Goal: Information Seeking & Learning: Learn about a topic

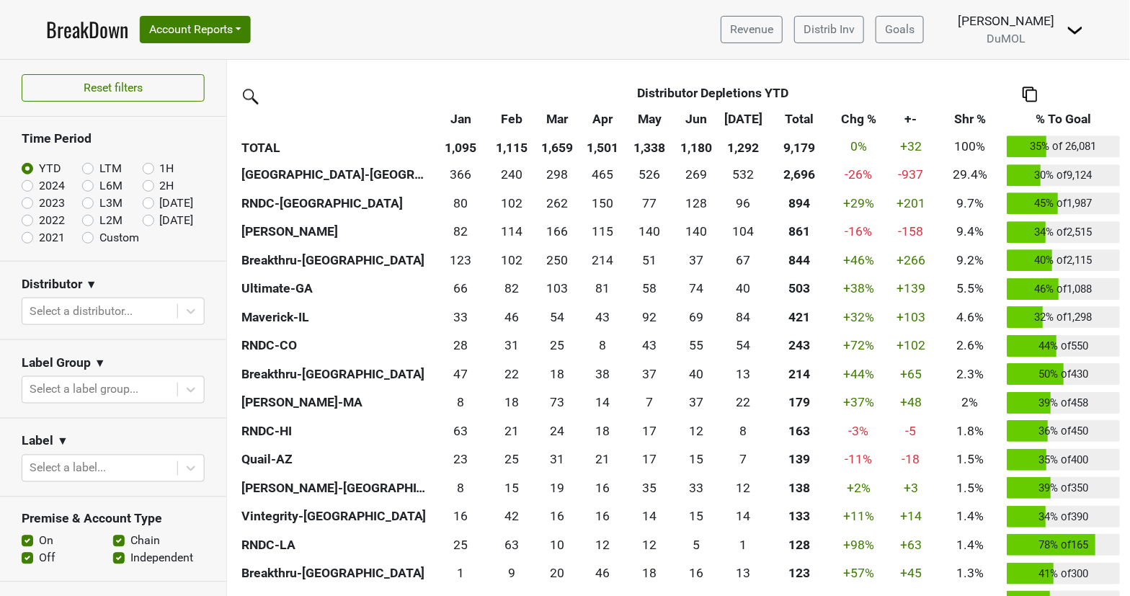
scroll to position [347, 0]
click at [86, 27] on link "BreakDown" at bounding box center [87, 29] width 82 height 30
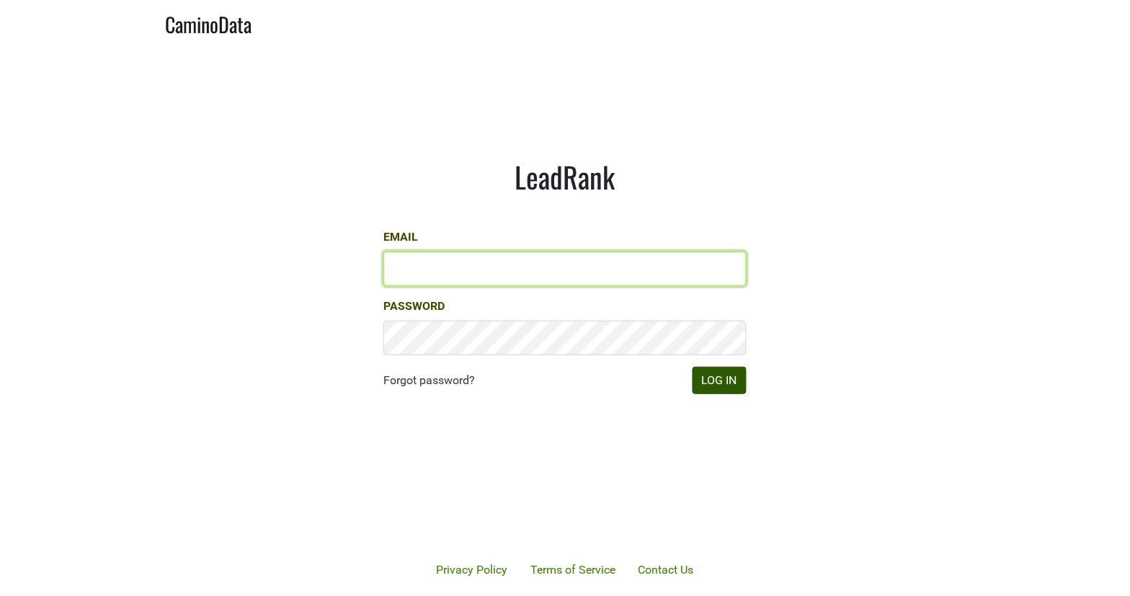
type input "matt@dumol.com"
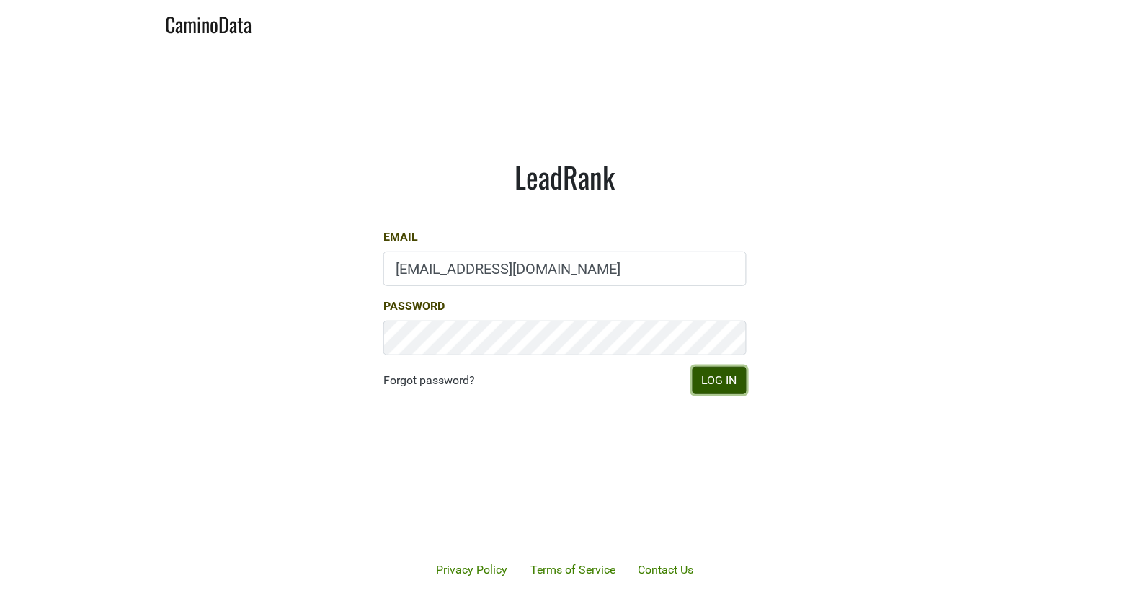
click at [720, 388] on button "Log In" at bounding box center [720, 380] width 54 height 27
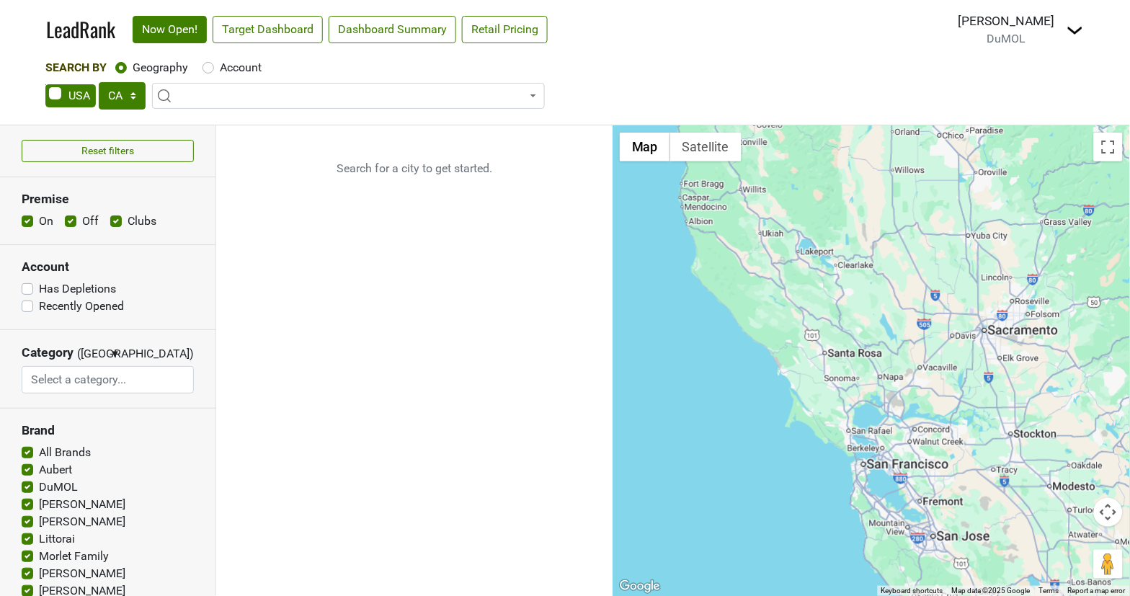
click at [641, 31] on nav "LeadRank Now Open! Target Dashboard Dashboard Summary Retail Pricing Loading...…" at bounding box center [565, 29] width 1061 height 59
click at [146, 150] on button "Reset filters" at bounding box center [108, 151] width 172 height 22
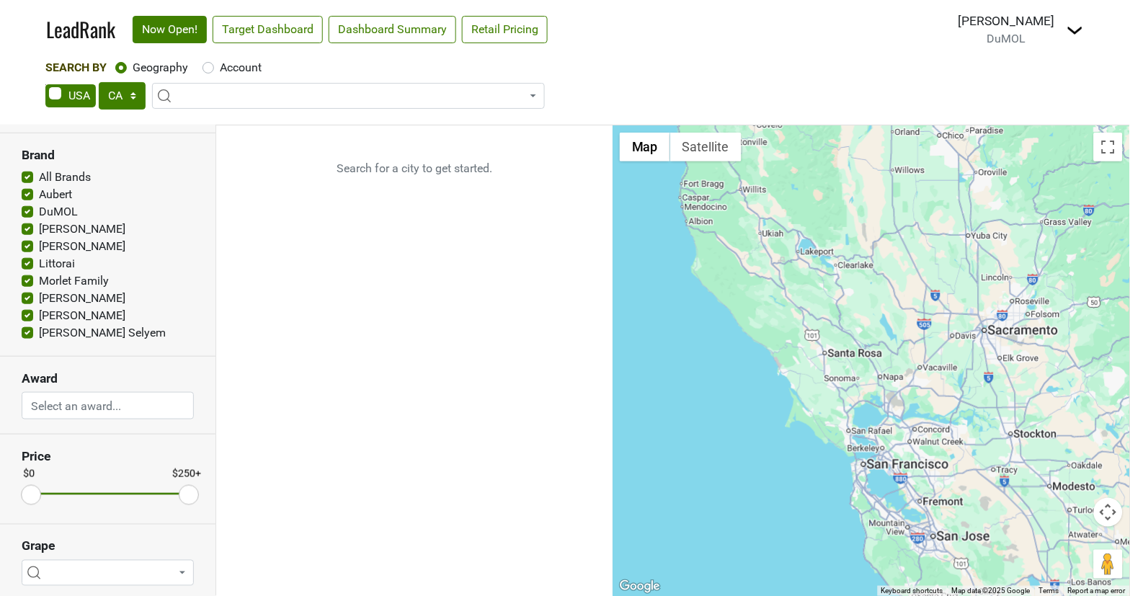
scroll to position [281, 0]
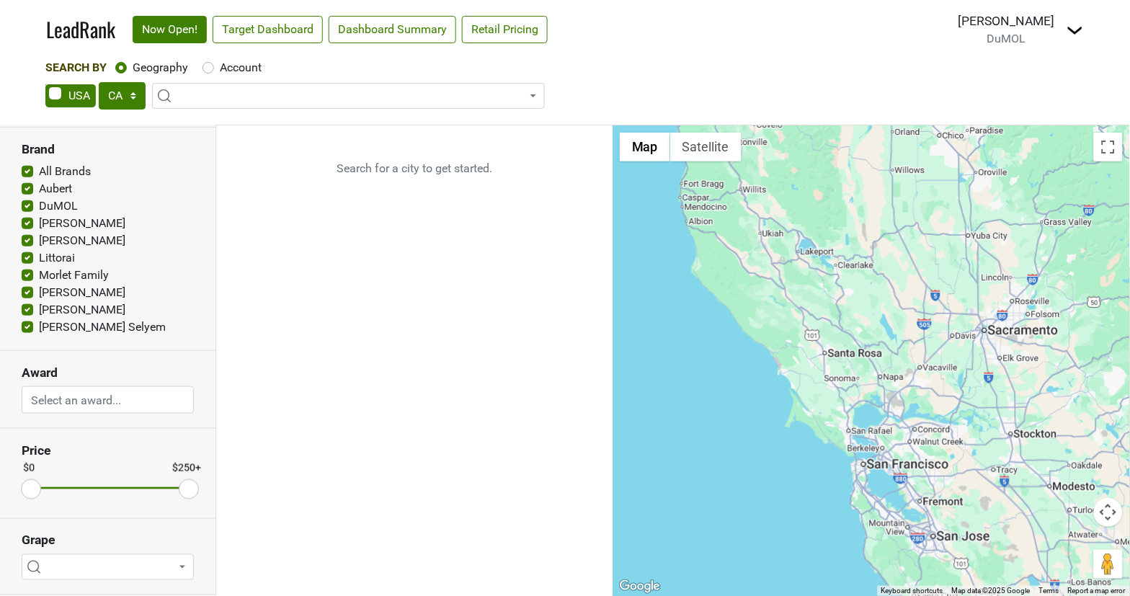
click at [477, 171] on p "Search for a city to get started." at bounding box center [414, 168] width 396 height 86
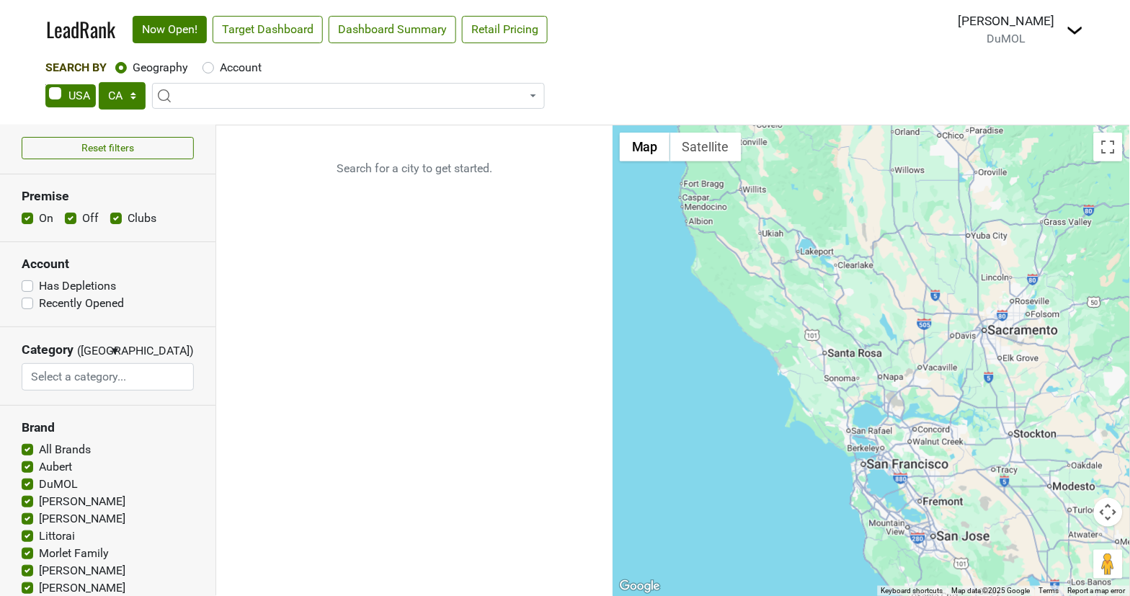
scroll to position [0, 0]
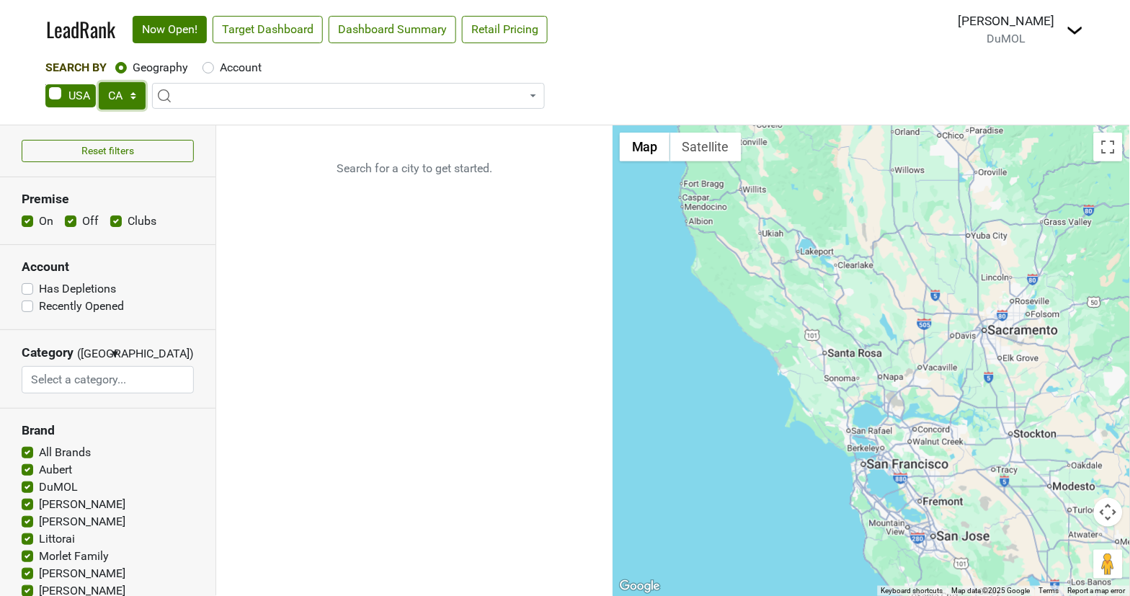
click at [135, 94] on select "AK AL AR AZ CA CO CT DC DE FL GA HI IA ID IL IN KS KY LA MA MD ME MI MN MO MS M…" at bounding box center [122, 95] width 47 height 27
select select "NY"
click at [99, 82] on select "AK AL AR AZ CA CO CT DC DE FL GA HI IA ID IL IN KS KY LA MA MD ME MI MN MO MS M…" at bounding box center [122, 95] width 47 height 27
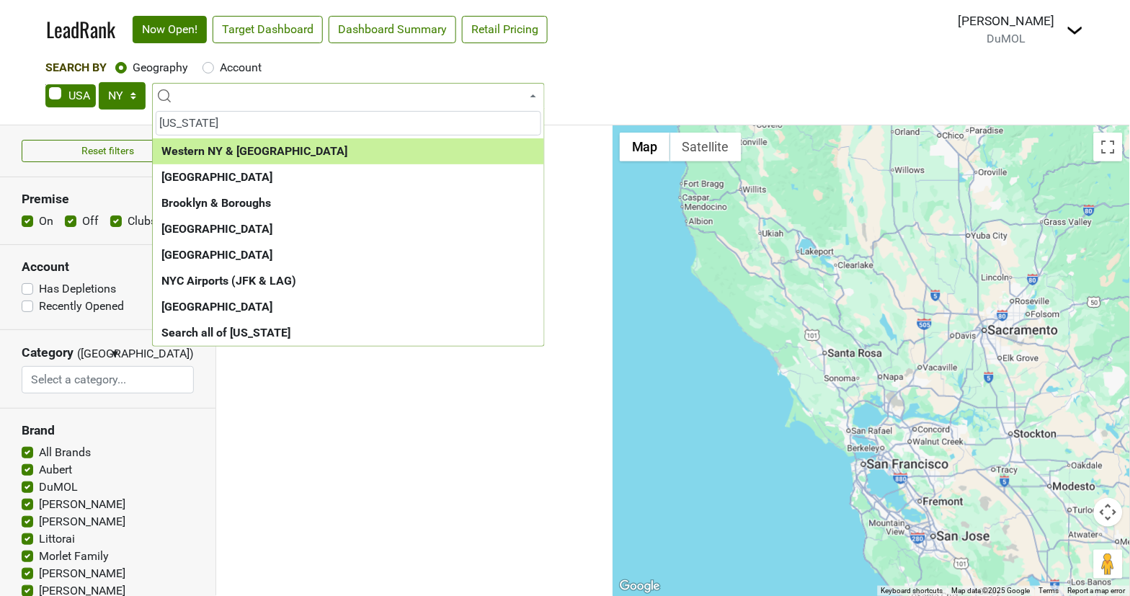
type input "new york"
click at [140, 91] on select "AK AL AR AZ CA CO CT DC DE FL GA HI IA ID IL IN KS KY LA MA MD ME MI MN MO MS M…" at bounding box center [122, 95] width 47 height 27
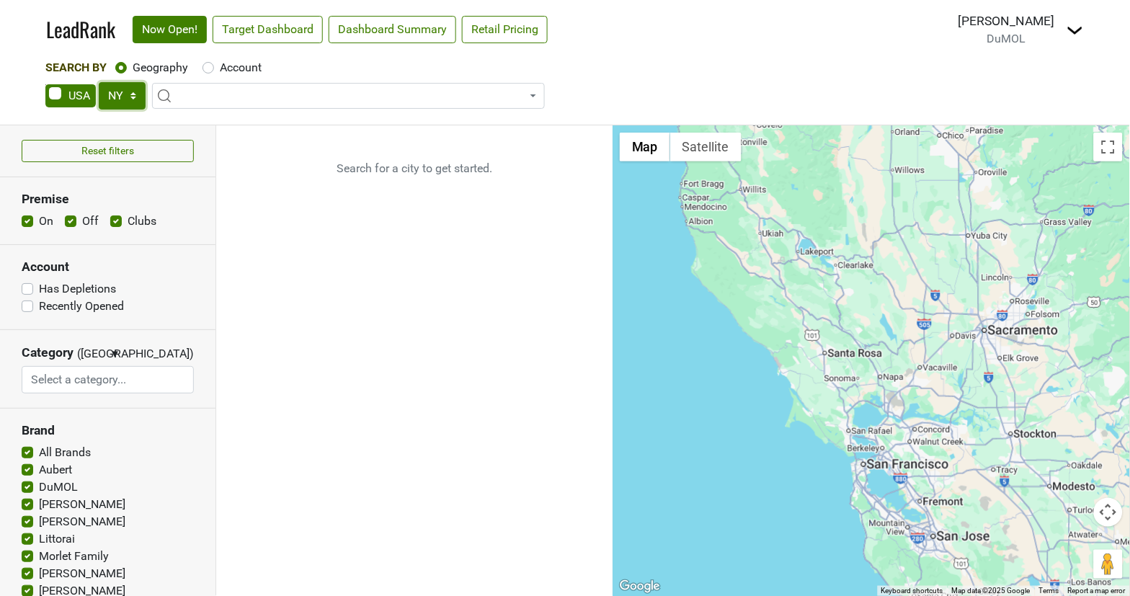
select select "NJ"
click at [99, 82] on select "AK AL AR AZ CA CO CT DC DE FL GA HI IA ID IL IN KS KY LA MA MD ME MI MN MO MS M…" at bounding box center [122, 95] width 47 height 27
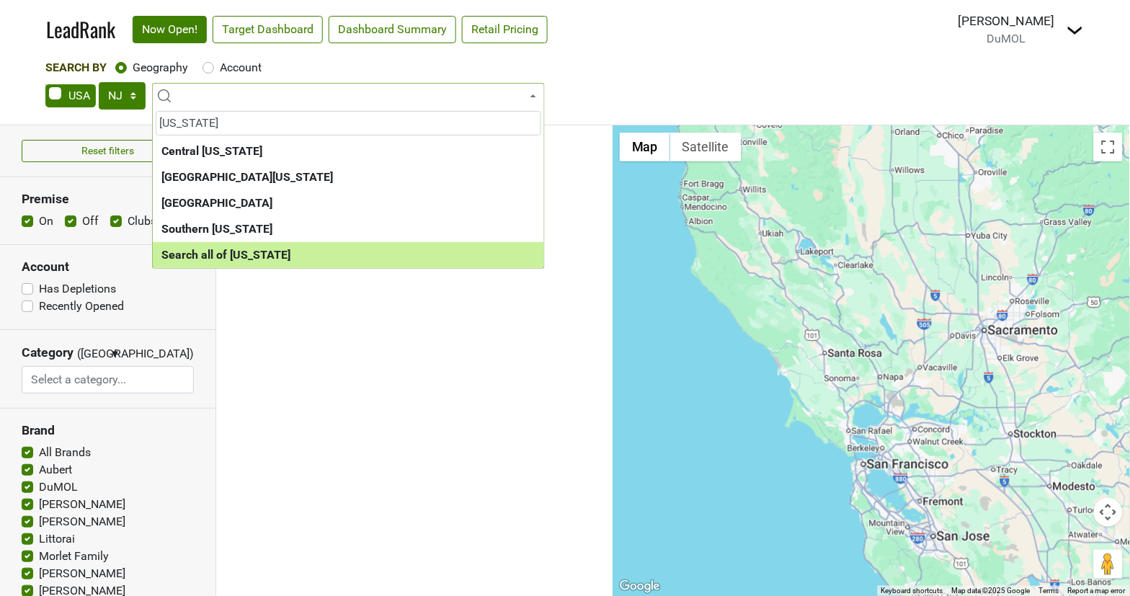
type input "new jersey"
select select "ALL_NJ"
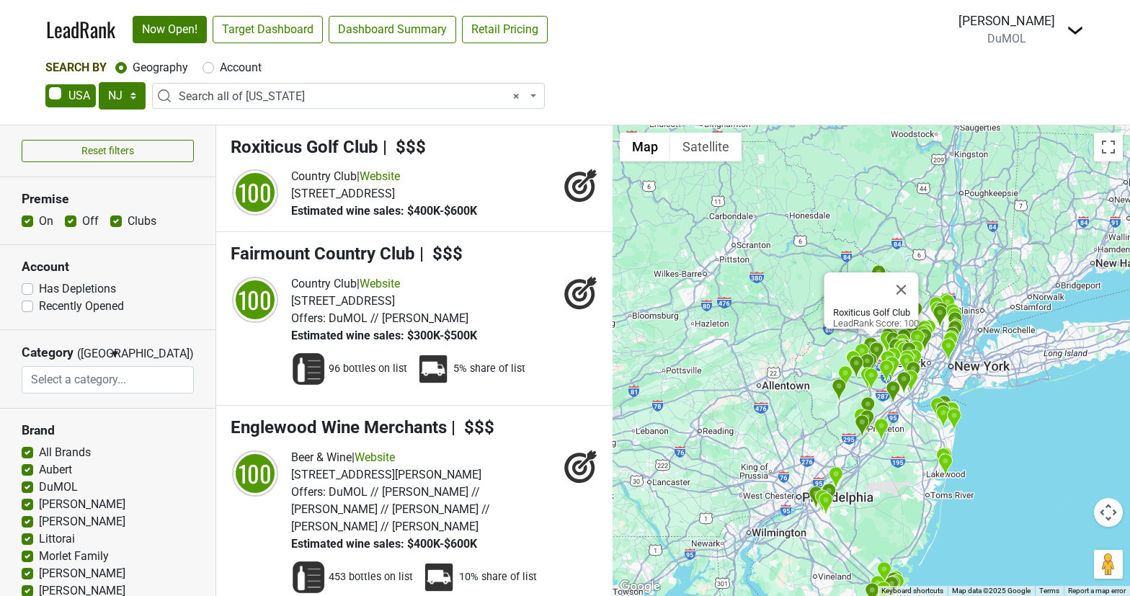
select select "NJ"
select select "ALL_NJ"
select select
click at [270, 30] on link "Target Dashboard" at bounding box center [268, 29] width 110 height 27
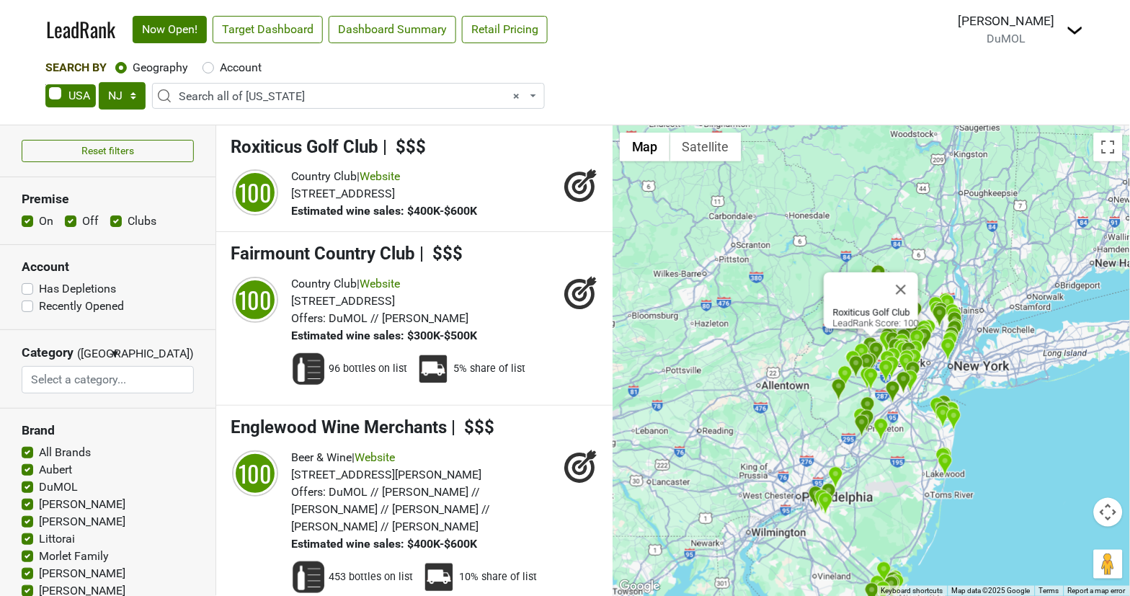
click at [344, 102] on span "× Search all of New Jersey" at bounding box center [353, 96] width 348 height 17
click at [344, 100] on span "× Search all of New Jersey" at bounding box center [353, 96] width 348 height 17
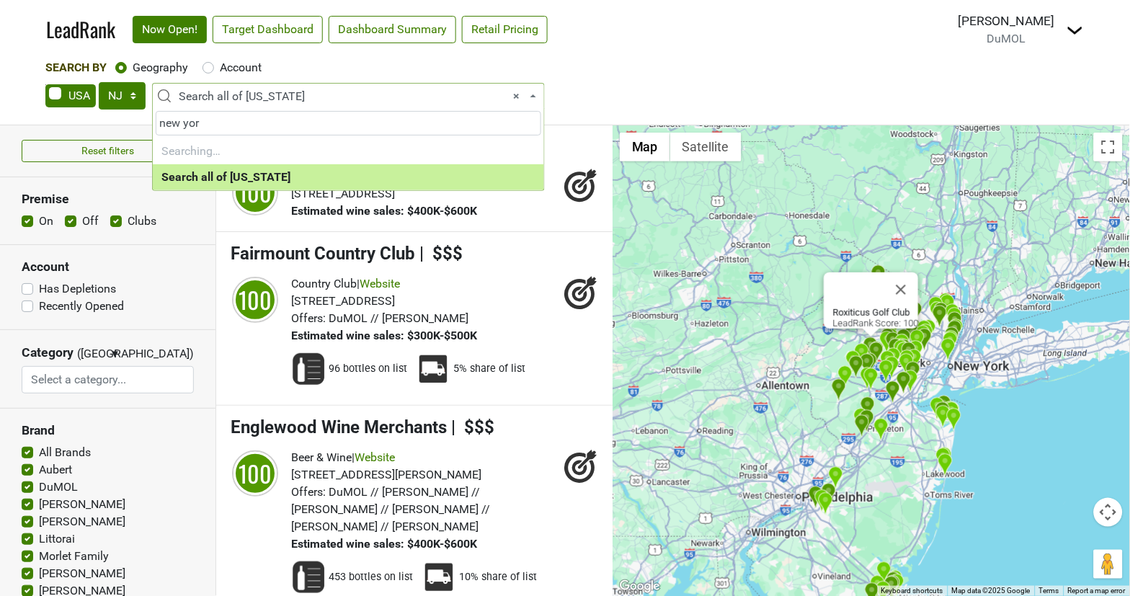
type input "new york"
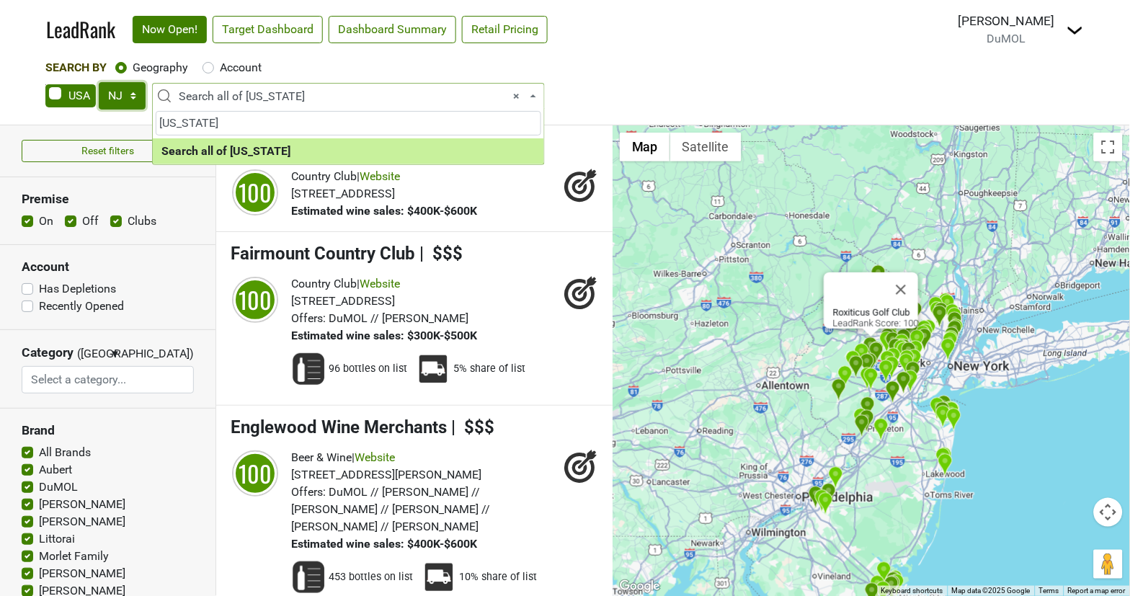
click at [129, 103] on select "AK AL AR AZ CA CO CT DC DE FL GA HI IA ID IL IN KS KY LA MA MD ME MI MN MO MS M…" at bounding box center [122, 95] width 47 height 27
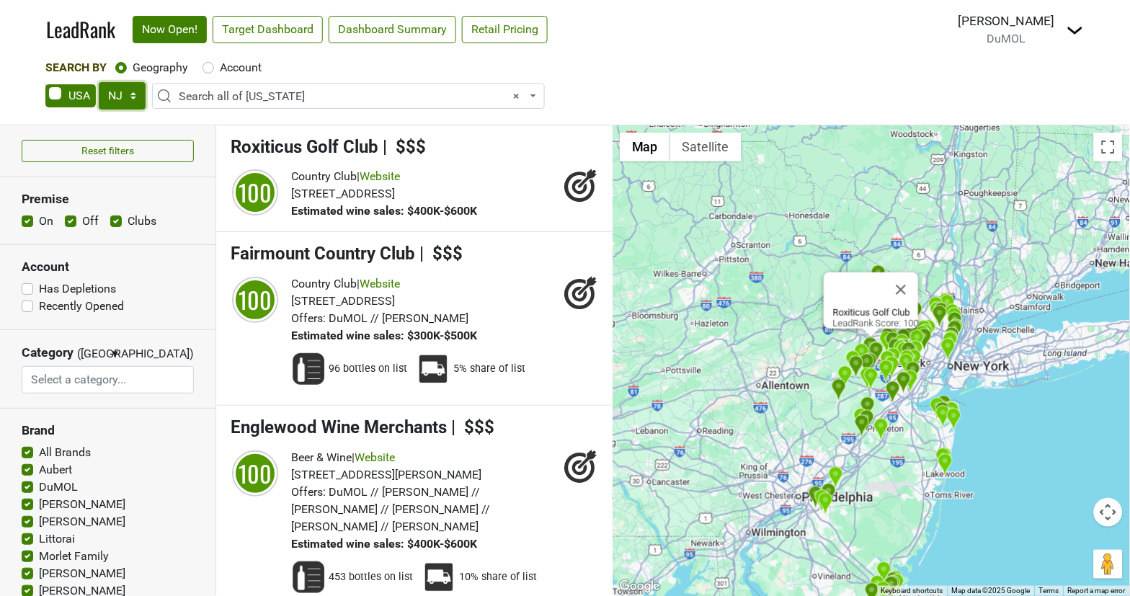
select select "NY"
click at [99, 82] on select "AK AL AR AZ CA CO CT DC DE FL GA HI IA ID IL IN KS KY LA MA MD ME MI MN MO MS M…" at bounding box center [122, 95] width 47 height 27
select select
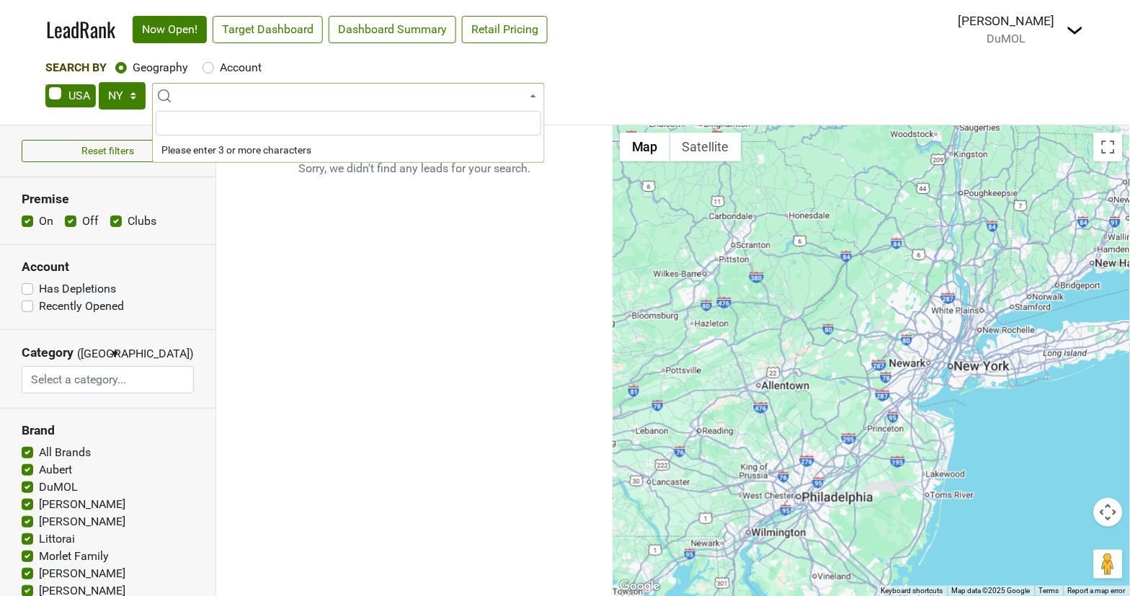
click at [245, 123] on input "search" at bounding box center [349, 123] width 386 height 25
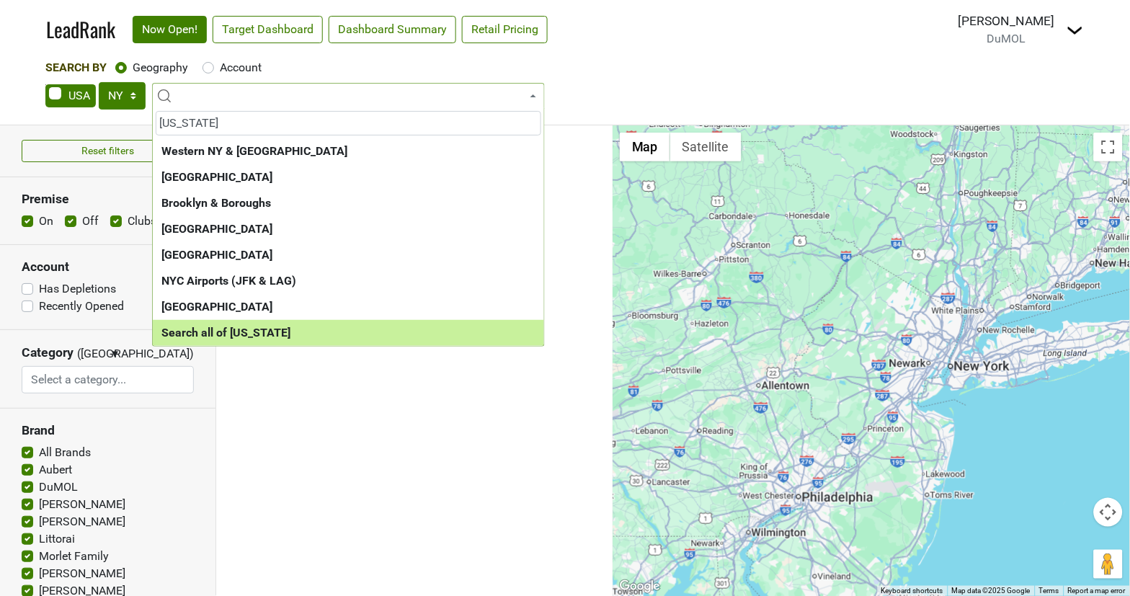
type input "new york"
select select "ALL_NY"
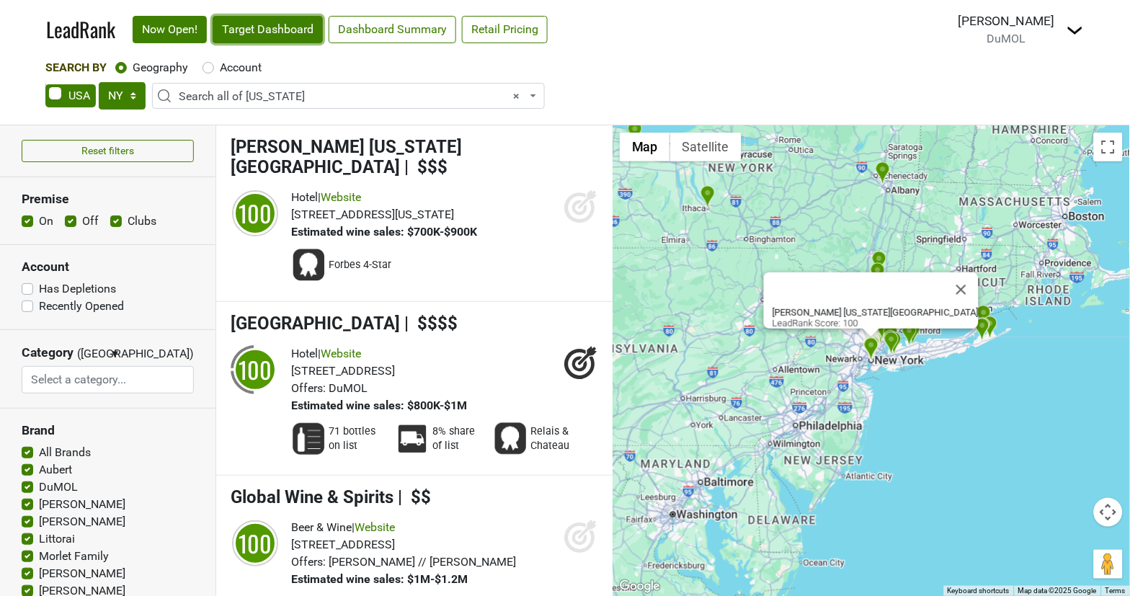
click at [294, 20] on link "Target Dashboard" at bounding box center [268, 29] width 110 height 27
click at [138, 97] on select "AK AL AR AZ CA CO CT DC DE FL GA HI IA ID IL IN KS KY LA MA MD ME MI MN MO MS M…" at bounding box center [122, 95] width 47 height 27
select select "NJ"
click at [99, 82] on select "AK AL AR AZ CA CO CT DC DE FL GA HI IA ID IL IN KS KY LA MA MD ME MI MN MO MS M…" at bounding box center [122, 95] width 47 height 27
select select
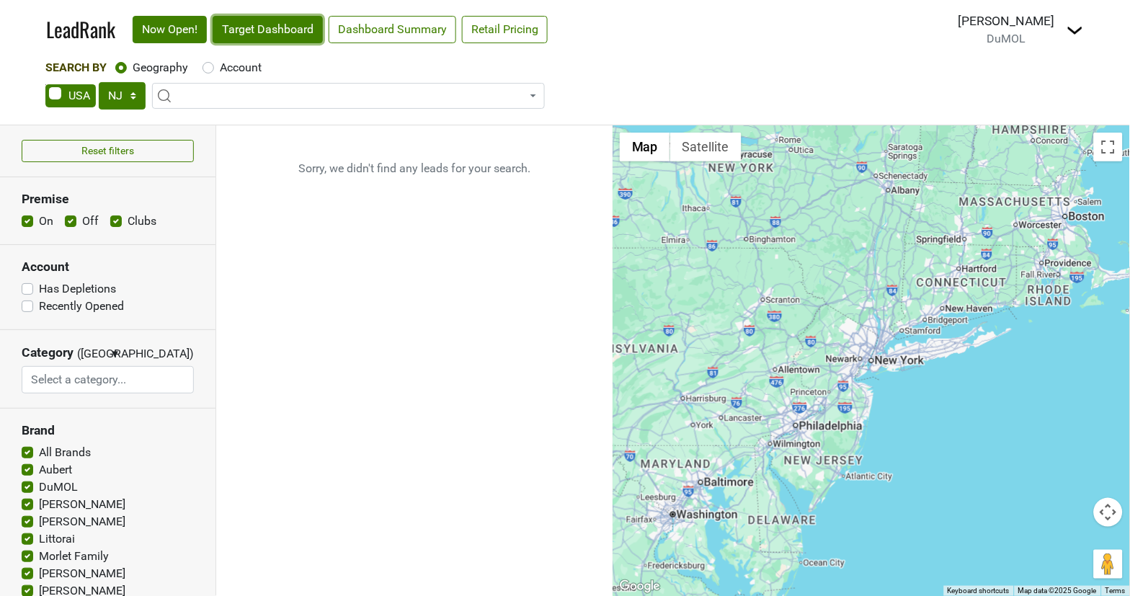
click at [299, 33] on link "Target Dashboard" at bounding box center [268, 29] width 110 height 27
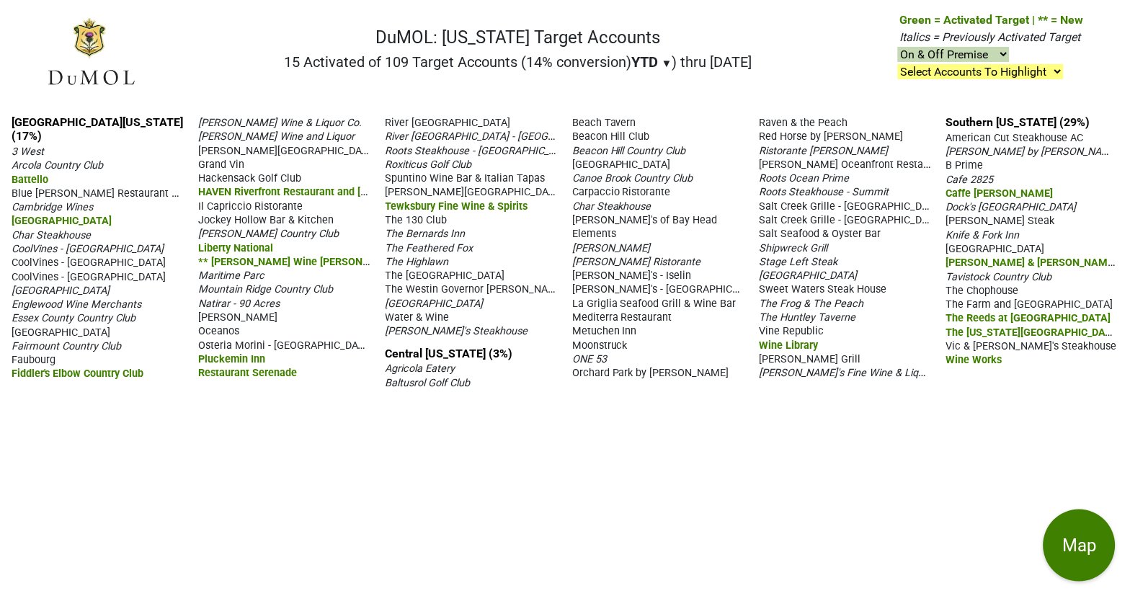
click at [969, 376] on div "[GEOGRAPHIC_DATA][US_STATE] (17%) 3 West [GEOGRAPHIC_DATA] Battello Blue [PERSO…" at bounding box center [565, 350] width 1130 height 492
drag, startPoint x: 7, startPoint y: 114, endPoint x: 1080, endPoint y: 358, distance: 1100.5
click at [1080, 358] on div "[GEOGRAPHIC_DATA][US_STATE] (17%) 3 West [GEOGRAPHIC_DATA] Battello Blue [PERSO…" at bounding box center [565, 350] width 1130 height 492
copy div "[GEOGRAPHIC_DATA][US_STATE] (17%) 3 [GEOGRAPHIC_DATA] Battello Blue [PERSON_NAM…"
click at [664, 63] on span "▼" at bounding box center [667, 63] width 11 height 13
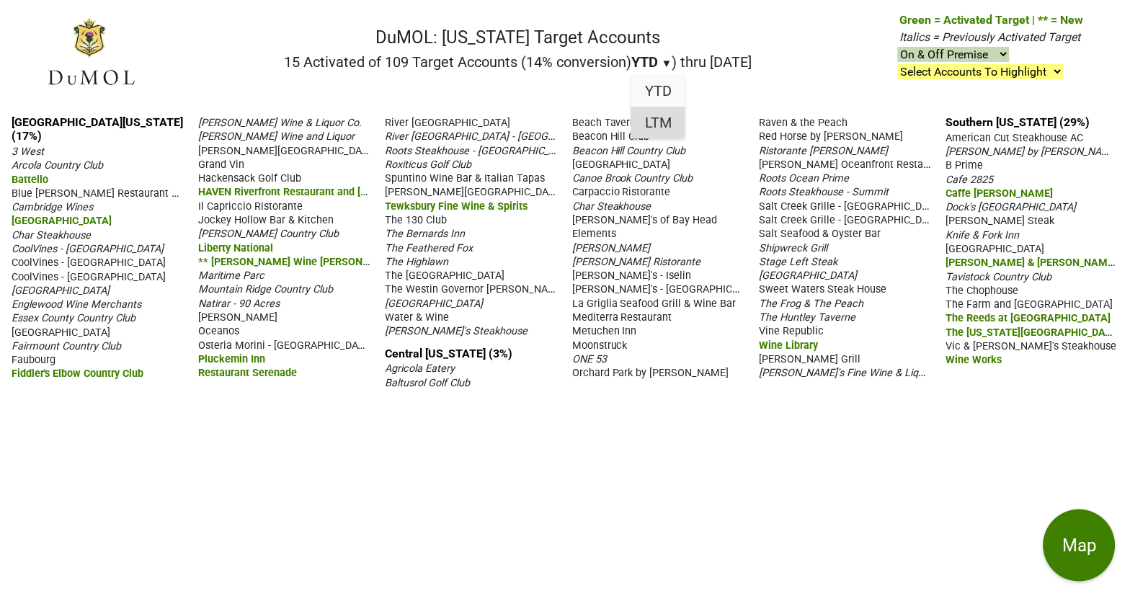
click at [662, 123] on div "LTM" at bounding box center [658, 123] width 54 height 32
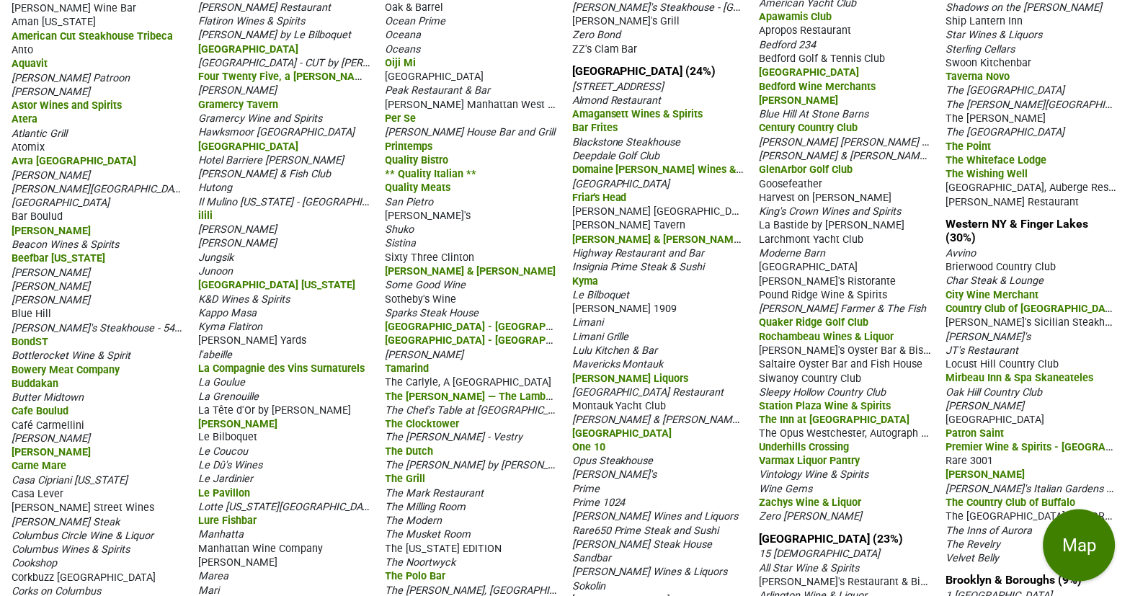
scroll to position [352, 0]
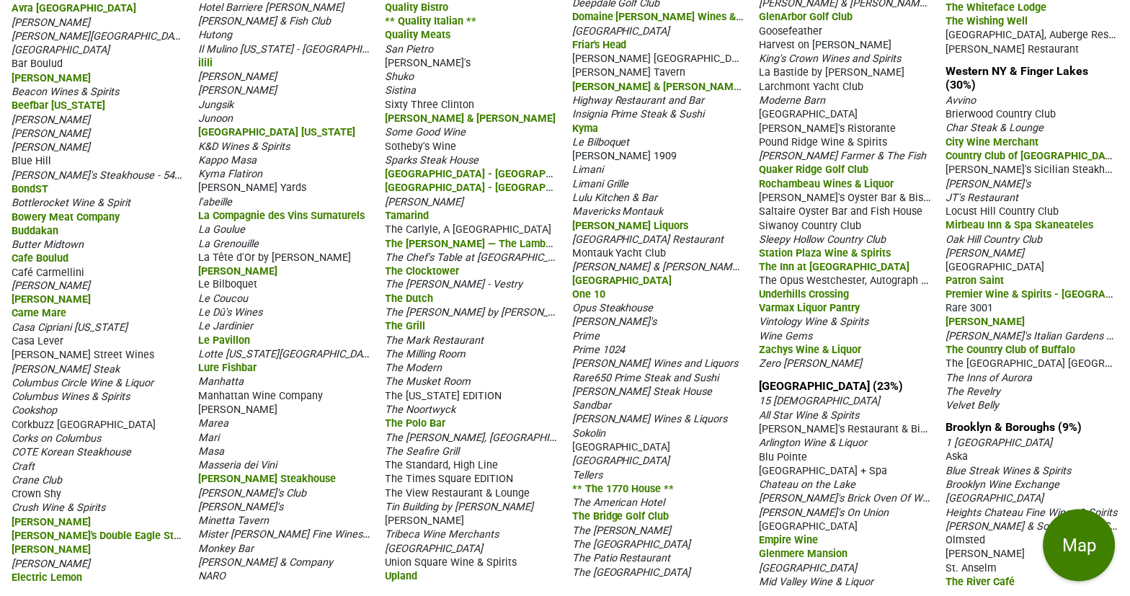
drag, startPoint x: 5, startPoint y: 120, endPoint x: 1103, endPoint y: 666, distance: 1226.6
copy div "Manhattan (27%) 4 Charles Prime Rib 67 Wine & Spirits ABC Kitchen Acker Merrall…"
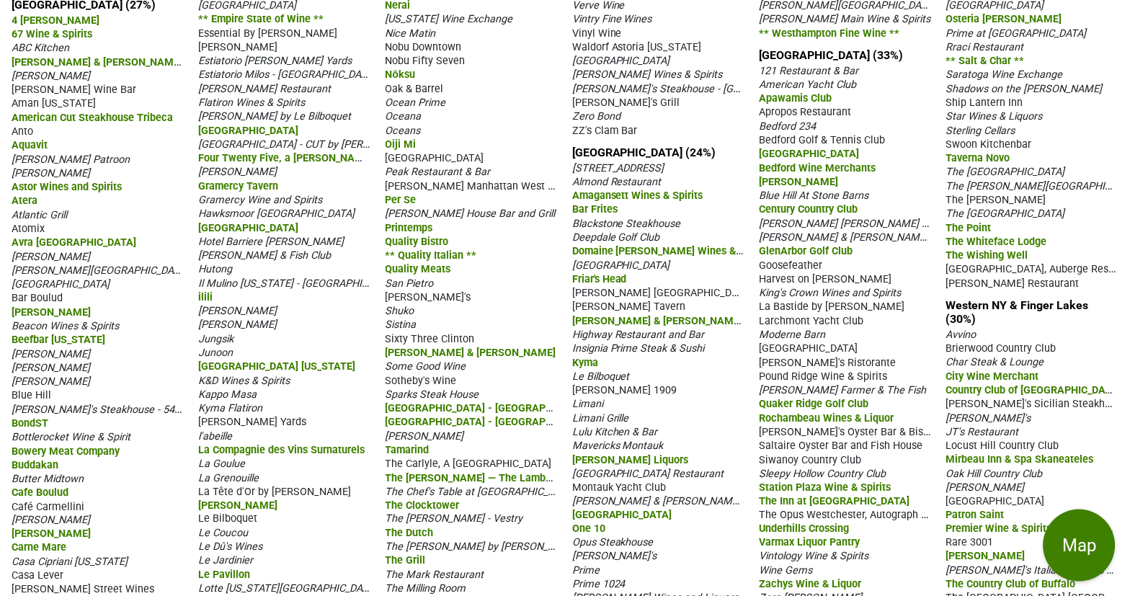
scroll to position [0, 0]
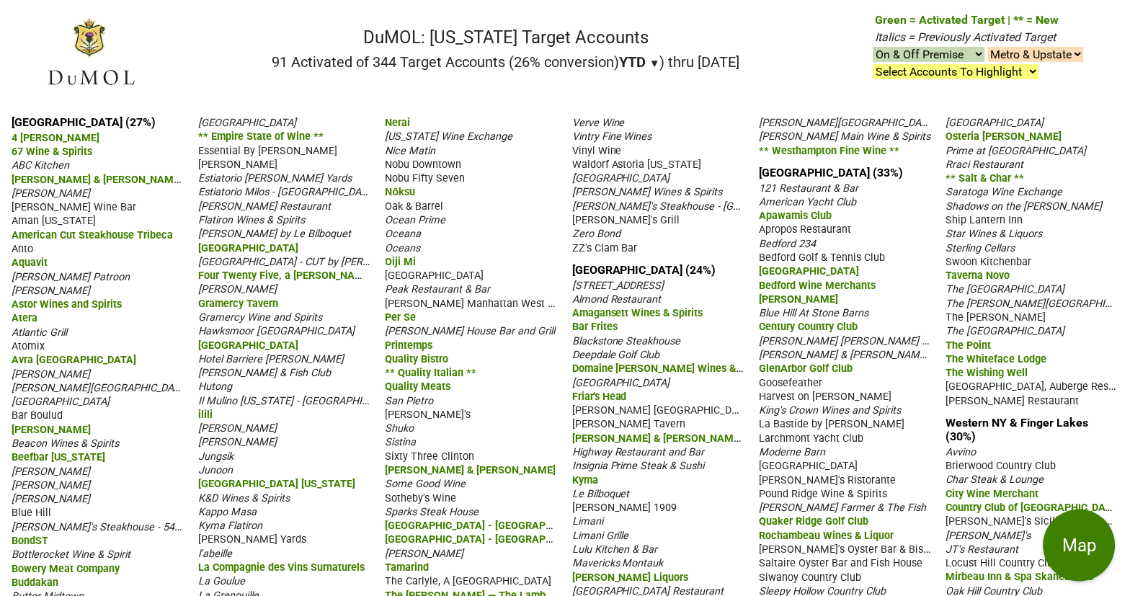
click at [801, 74] on nav "DuMOL: New York Target Accounts 91 Activated of 344 Target Accounts (26% conver…" at bounding box center [565, 58] width 1061 height 92
click at [976, 52] on select "On & Off Premise On Premise Off Premise Country Clubs Only" at bounding box center [929, 54] width 112 height 15
select select "off"
click at [873, 48] on select "On & Off Premise On Premise Off Premise Country Clubs Only" at bounding box center [929, 54] width 112 height 15
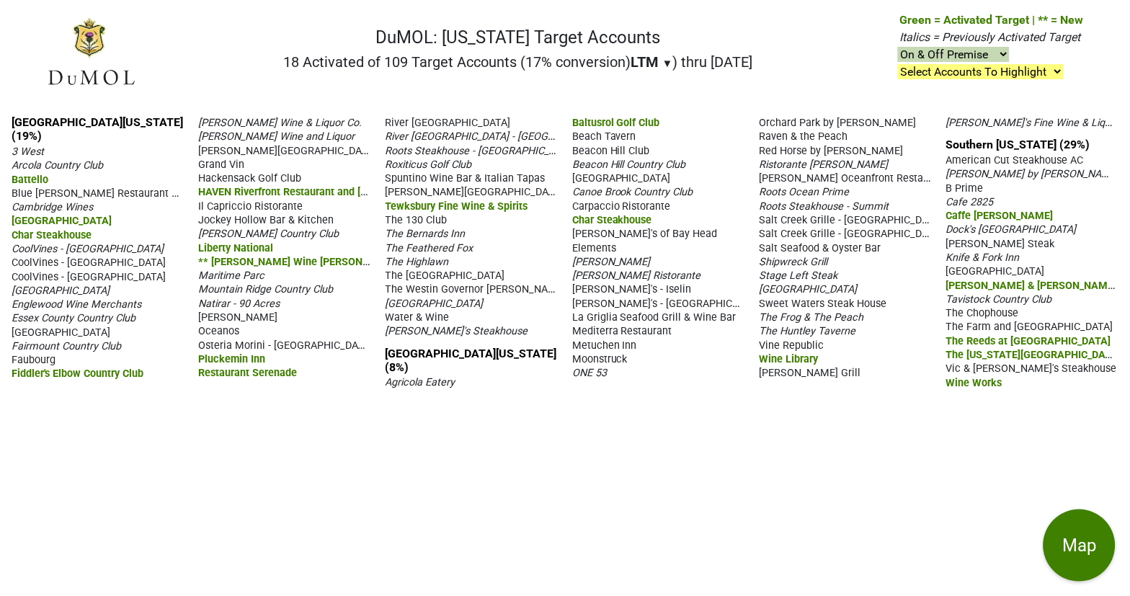
drag, startPoint x: 6, startPoint y: 121, endPoint x: 1036, endPoint y: 359, distance: 1056.9
click at [1036, 359] on div "[GEOGRAPHIC_DATA][US_STATE] (19%) 3 West [GEOGRAPHIC_DATA] Battello Blue [PERSO…" at bounding box center [565, 350] width 1130 height 492
copy div "[GEOGRAPHIC_DATA][US_STATE] (19%) 3 [GEOGRAPHIC_DATA] Battello Blue [PERSON_NAM…"
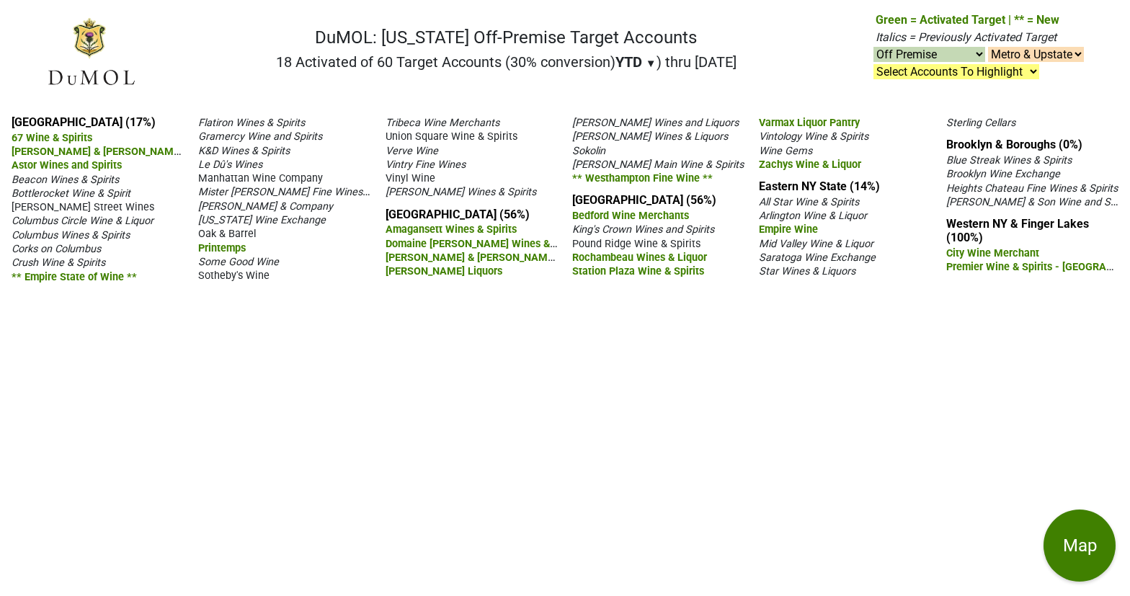
select select "off"
click at [971, 49] on select "On & Off Premise On Premise Off Premise Country Clubs Only" at bounding box center [929, 54] width 112 height 15
select select
click at [873, 48] on select "On & Off Premise On Premise Off Premise Country Clubs Only" at bounding box center [929, 54] width 112 height 15
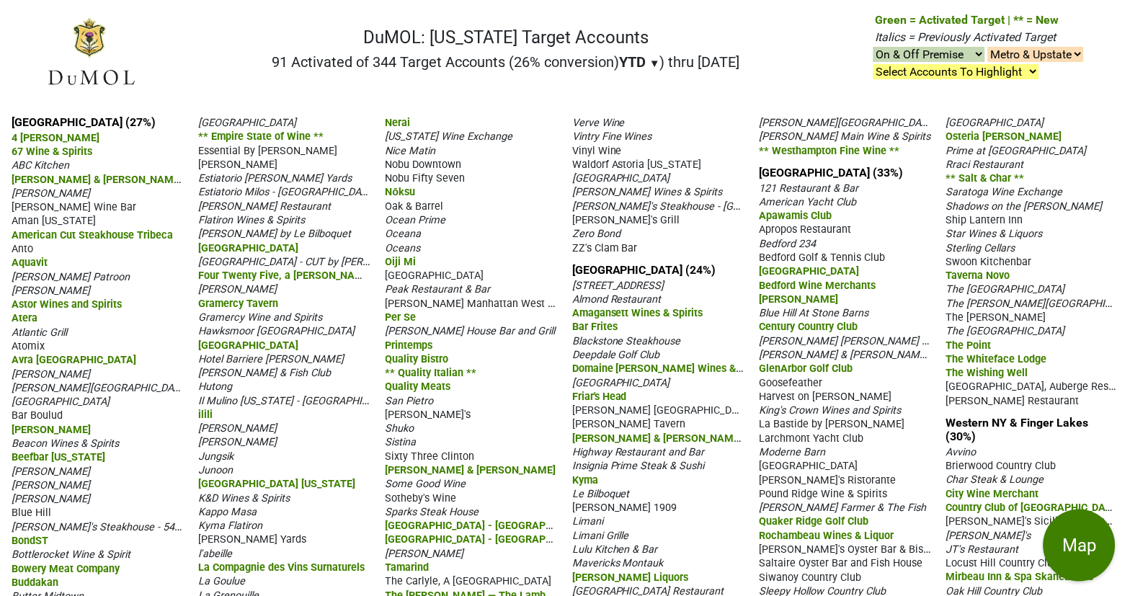
click at [970, 58] on select "On & Off Premise On Premise Off Premise Country Clubs Only" at bounding box center [929, 54] width 112 height 15
select select "on"
click at [873, 48] on select "On & Off Premise On Premise Off Premise Country Clubs Only" at bounding box center [929, 54] width 112 height 15
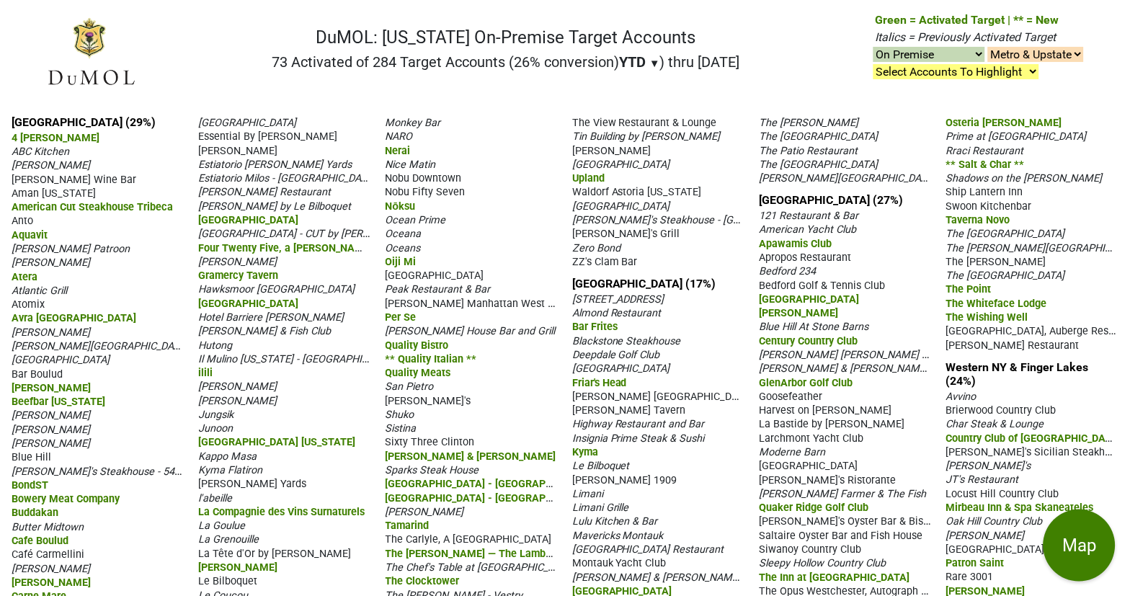
click at [971, 53] on select "On & Off Premise On Premise Off Premise Country Clubs Only" at bounding box center [929, 54] width 112 height 15
click at [873, 48] on select "On & Off Premise On Premise Off Premise Country Clubs Only" at bounding box center [929, 54] width 112 height 15
click at [978, 55] on select "On & Off Premise On Premise Off Premise Country Clubs Only" at bounding box center [929, 54] width 112 height 15
select select "club"
click at [873, 48] on select "On & Off Premise On Premise Off Premise Country Clubs Only" at bounding box center [929, 54] width 112 height 15
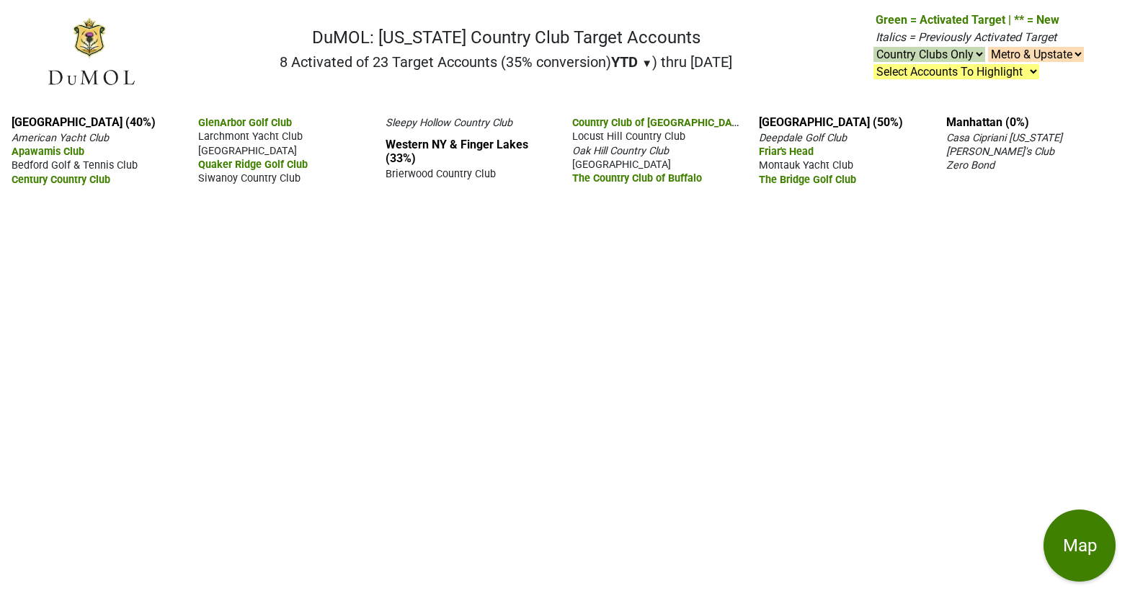
select select "club"
drag, startPoint x: 918, startPoint y: 180, endPoint x: 694, endPoint y: 135, distance: 228.5
click at [697, 137] on div "[GEOGRAPHIC_DATA] (40%) American Yacht Club Apawamis Club Bedford Golf & Tennis…" at bounding box center [565, 350] width 1130 height 492
drag, startPoint x: 5, startPoint y: 117, endPoint x: 1006, endPoint y: 191, distance: 1003.7
click at [1006, 191] on div "[GEOGRAPHIC_DATA] (40%) American Yacht Club Apawamis Club Bedford Golf & Tennis…" at bounding box center [565, 350] width 1130 height 492
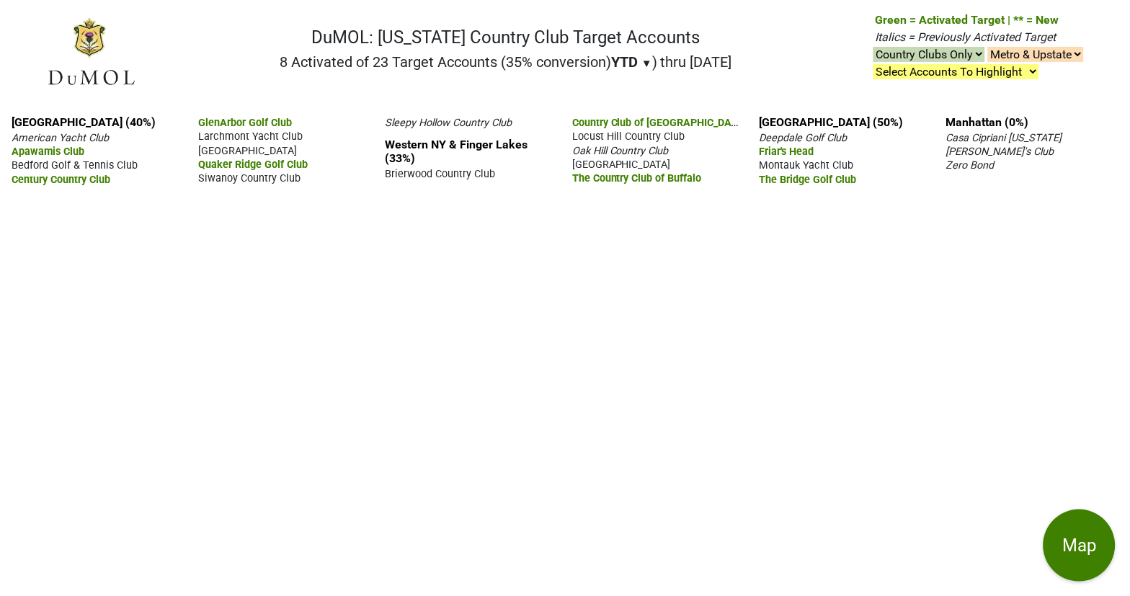
copy div "[GEOGRAPHIC_DATA] (40%) American Yacht Club Apawamis Club Bedford Golf & Tennis…"
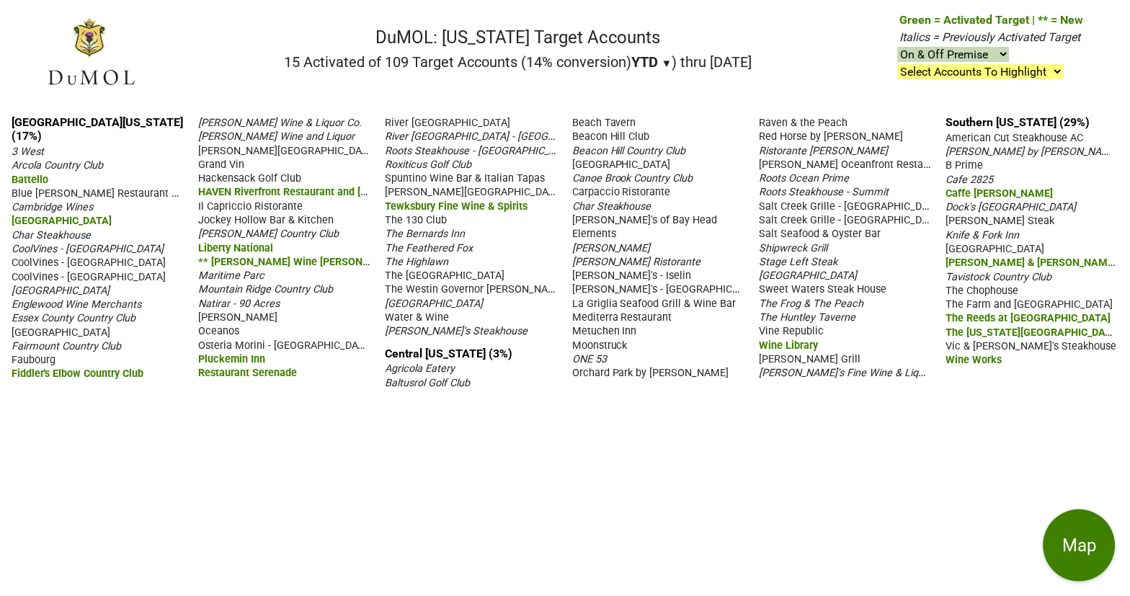
click at [1000, 50] on select "On & Off Premise On Premise Off Premise Country Clubs Only" at bounding box center [954, 54] width 112 height 15
select select "club"
click at [899, 48] on select "On & Off Premise On Premise Off Premise Country Clubs Only" at bounding box center [954, 54] width 112 height 15
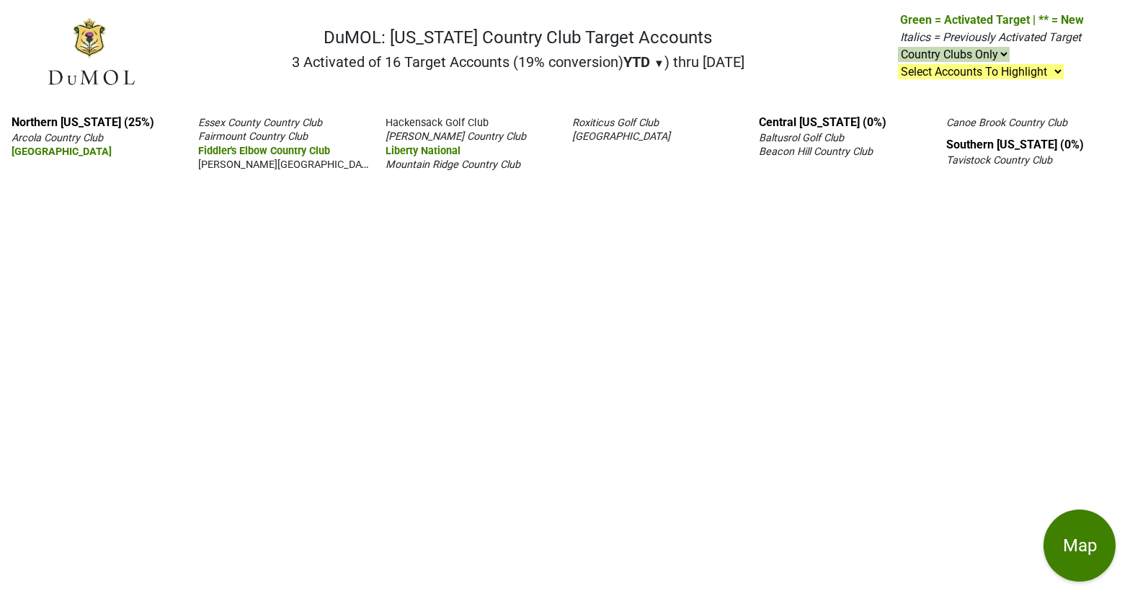
select select "club"
drag, startPoint x: 1082, startPoint y: 156, endPoint x: 1, endPoint y: 112, distance: 1081.9
click at [1, 112] on div "Northern New Jersey (25%) Arcola Country Club Cedar Hill Country Club Essex Cou…" at bounding box center [565, 350] width 1130 height 492
copy div "Northern New Jersey (25%) Arcola Country Club Cedar Hill Country Club Essex Cou…"
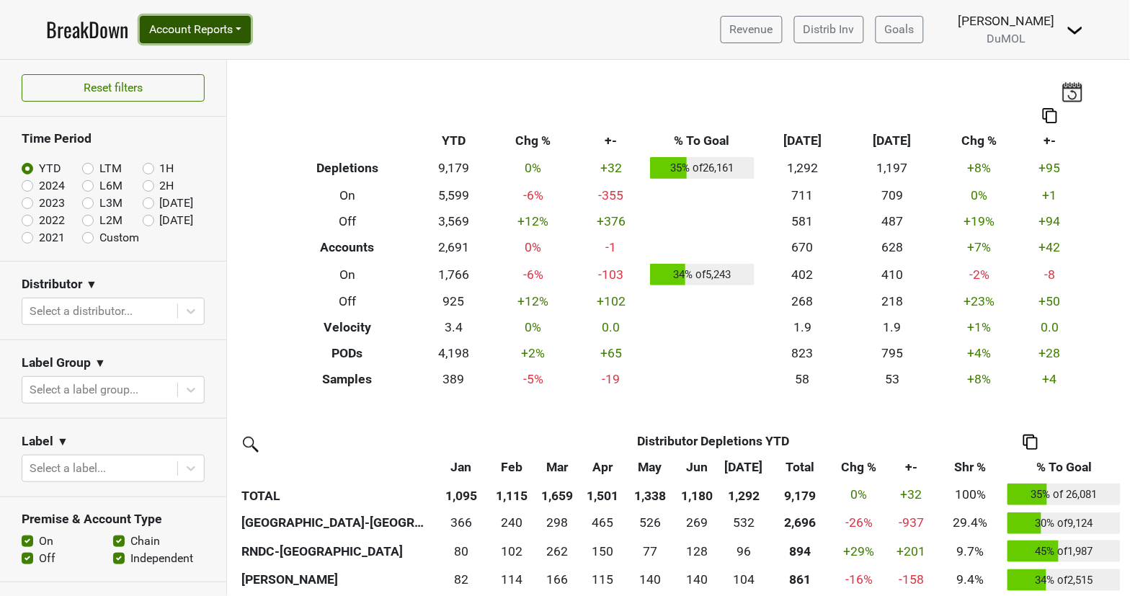
click at [228, 29] on button "Account Reports" at bounding box center [195, 29] width 111 height 27
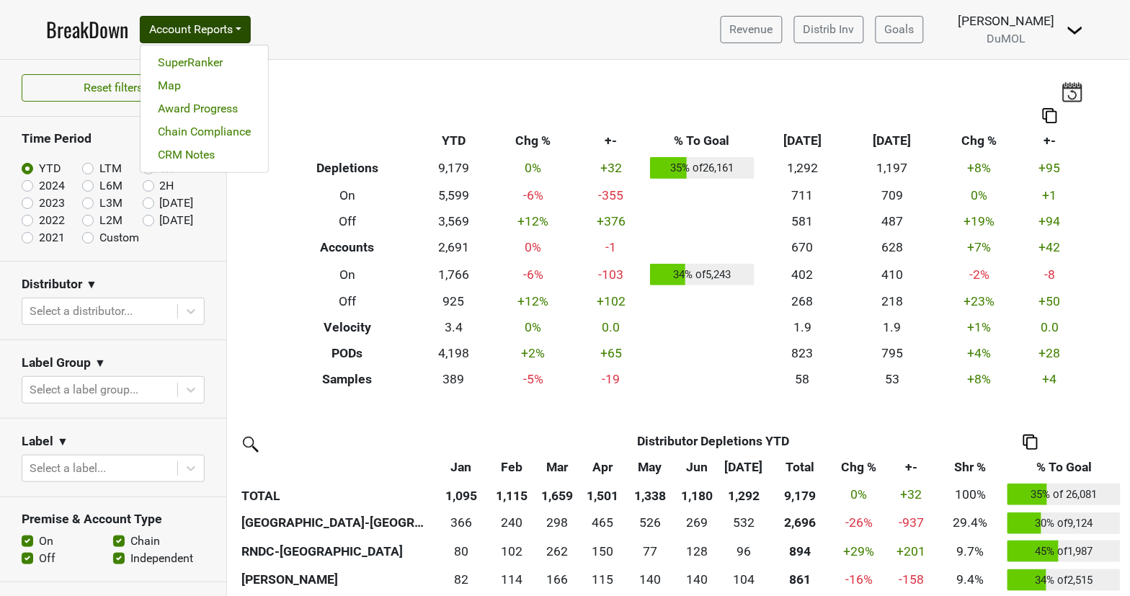
click at [378, 48] on nav "BreakDown Account Reports SuperRanker Map Award Progress Chain Compliance CRM N…" at bounding box center [565, 29] width 1061 height 59
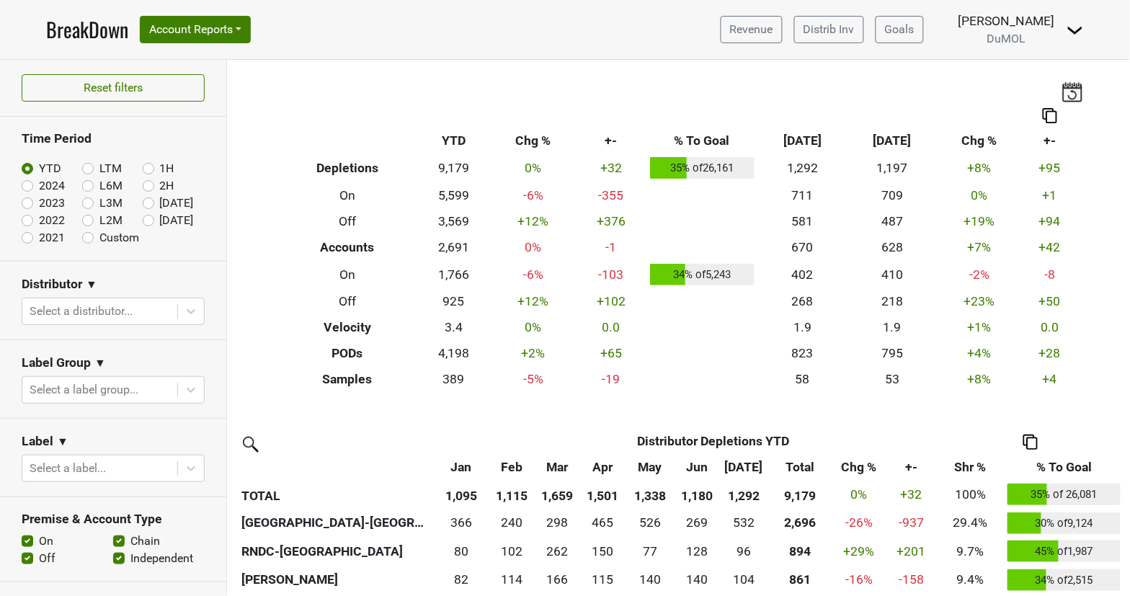
click at [84, 40] on link "BreakDown" at bounding box center [87, 29] width 82 height 30
click at [853, 32] on link "Distrib Inv" at bounding box center [829, 29] width 70 height 27
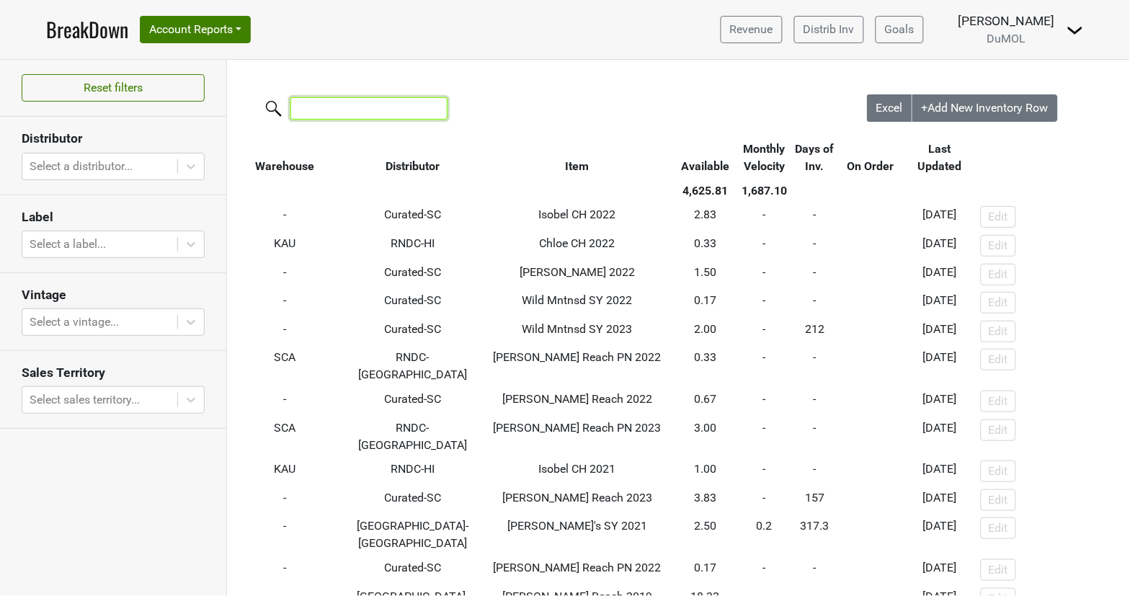
click at [414, 107] on input "search" at bounding box center [368, 108] width 157 height 22
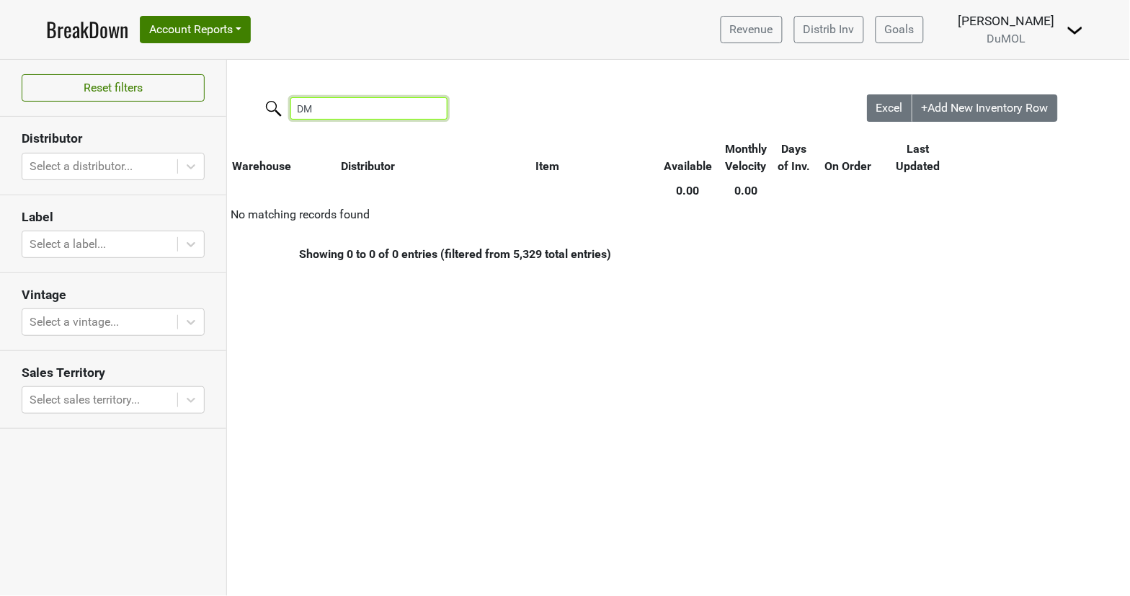
type input "D"
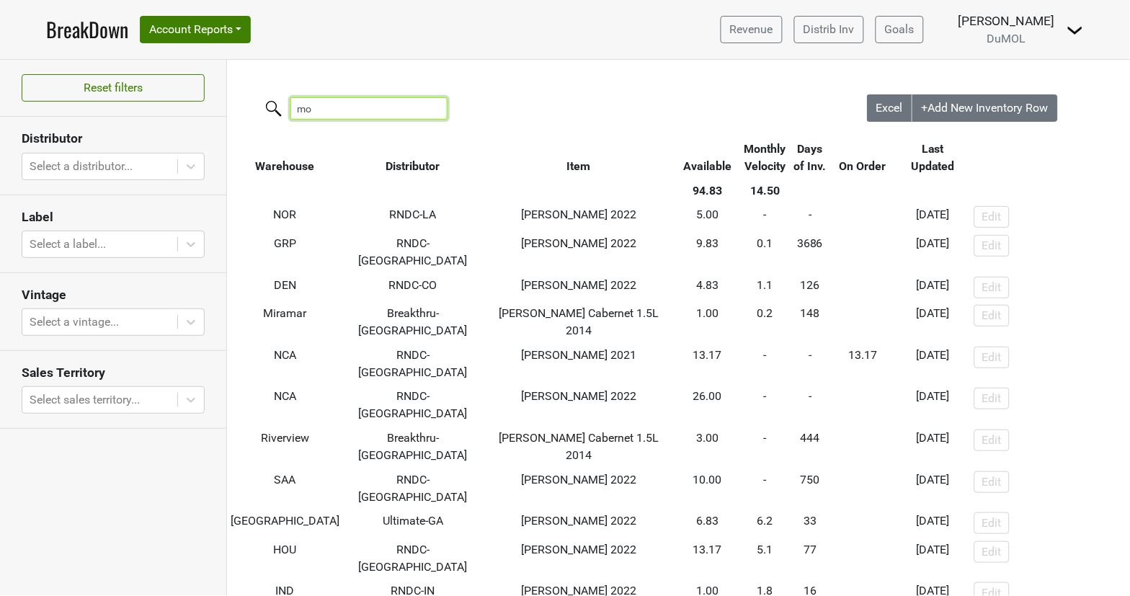
type input "m"
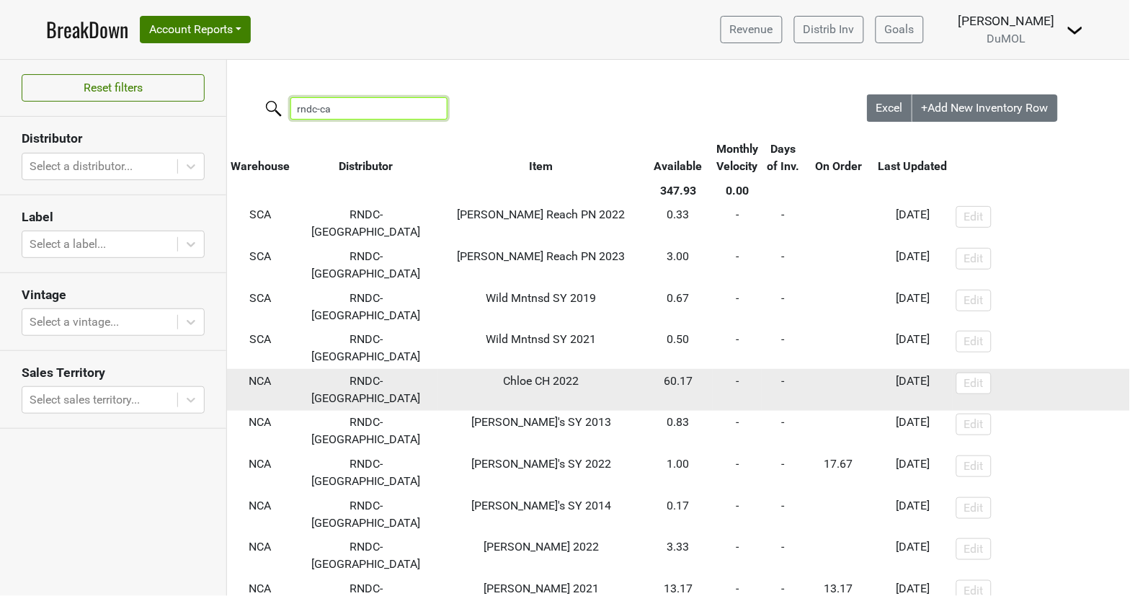
type input "rndc-ca"
